Goal: Information Seeking & Learning: Check status

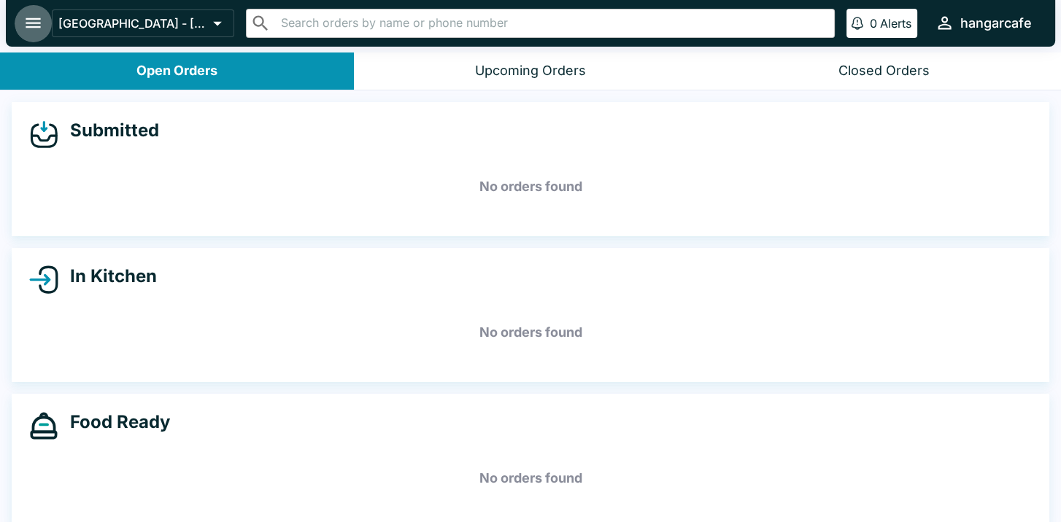
click at [36, 27] on icon "open drawer" at bounding box center [33, 23] width 15 height 10
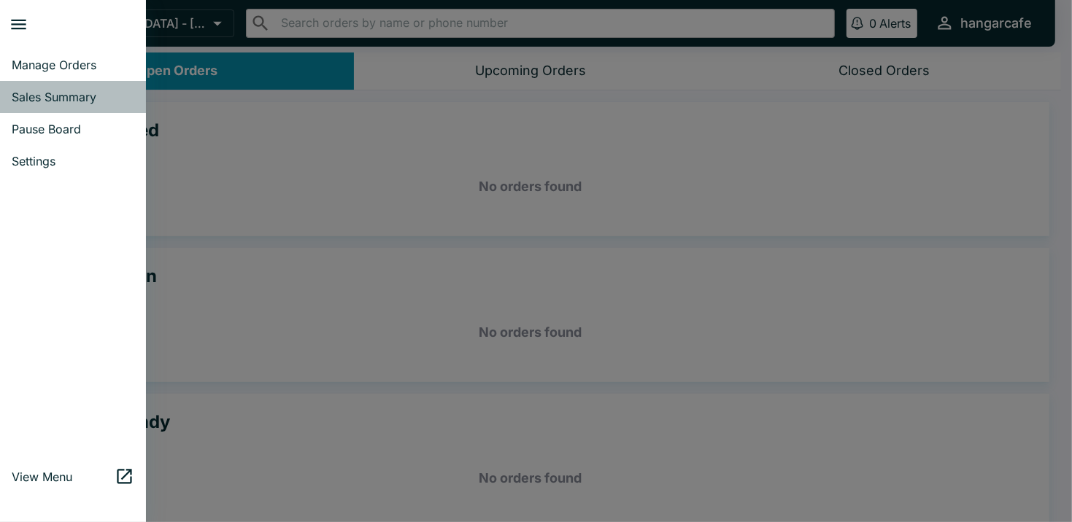
click at [71, 96] on span "Sales Summary" at bounding box center [73, 97] width 123 height 15
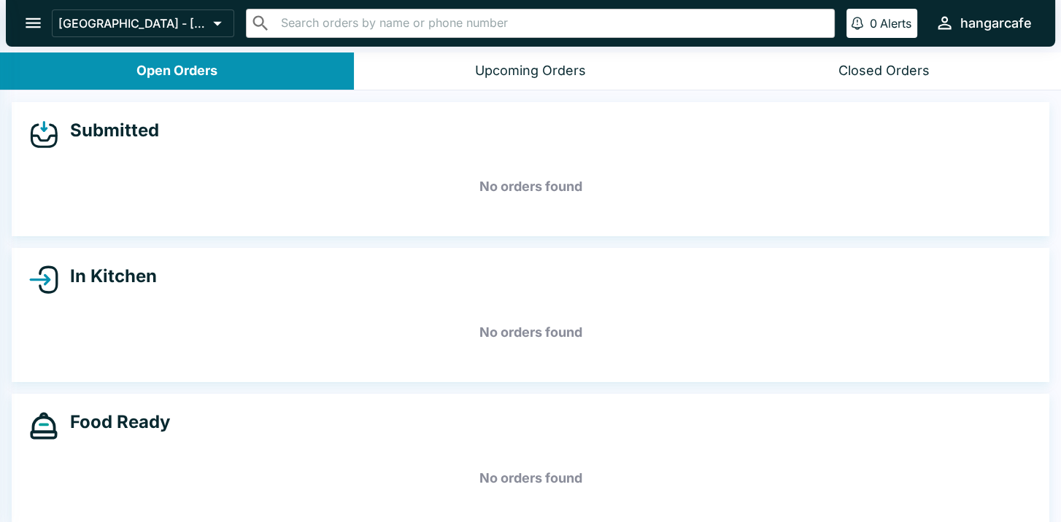
select select "03:00"
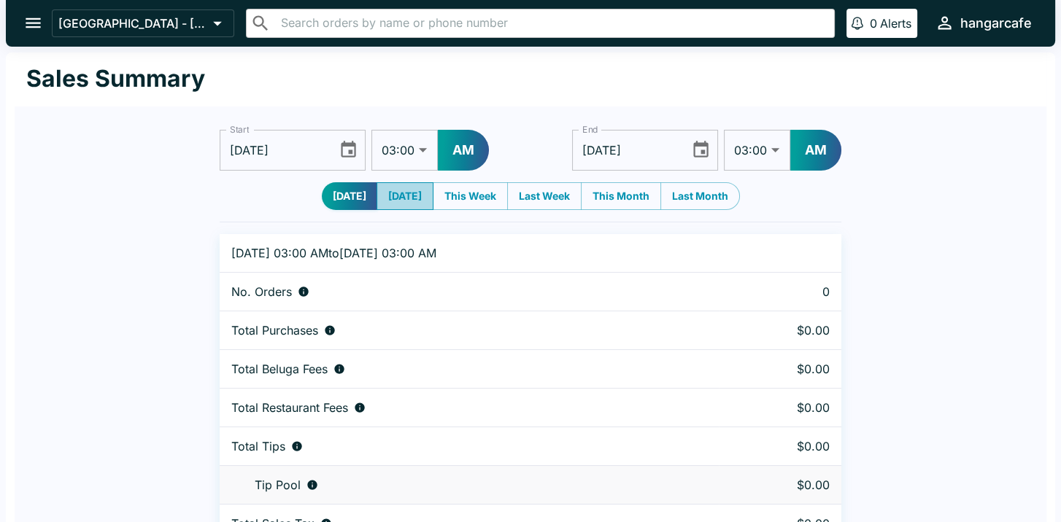
click at [399, 194] on button "[DATE]" at bounding box center [404, 196] width 57 height 28
type input "[DATE]"
